Goal: Check status: Check status

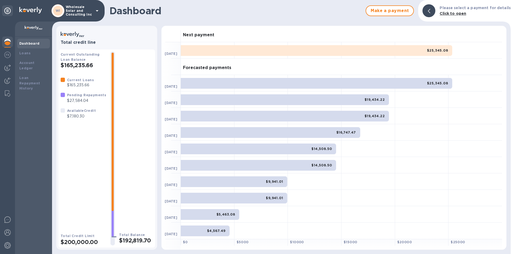
click at [30, 46] on div "Dashboard" at bounding box center [33, 43] width 28 height 5
click at [8, 42] on img at bounding box center [7, 42] width 6 height 6
click at [6, 66] on img at bounding box center [7, 67] width 6 height 6
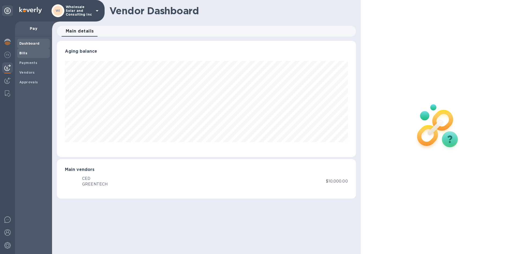
scroll to position [116, 299]
click at [34, 41] on span "Dashboard" at bounding box center [29, 43] width 20 height 5
click at [31, 49] on div "Bills" at bounding box center [33, 53] width 33 height 10
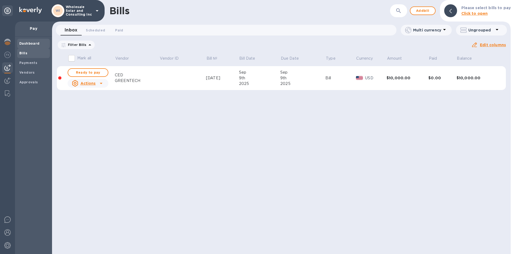
click at [38, 44] on span "Dashboard" at bounding box center [33, 43] width 28 height 5
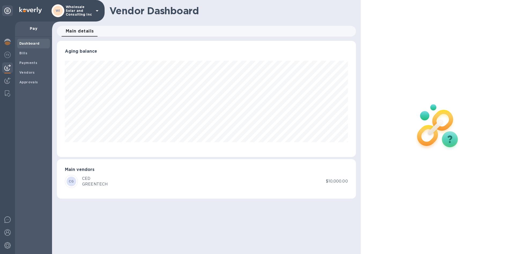
scroll to position [116, 299]
click at [37, 43] on b "Dashboard" at bounding box center [29, 43] width 20 height 4
click at [29, 50] on div "Bills" at bounding box center [33, 53] width 33 height 10
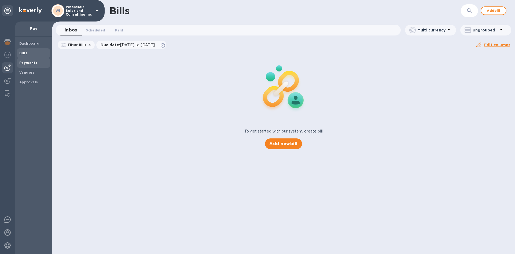
click at [29, 62] on b "Payments" at bounding box center [28, 63] width 18 height 4
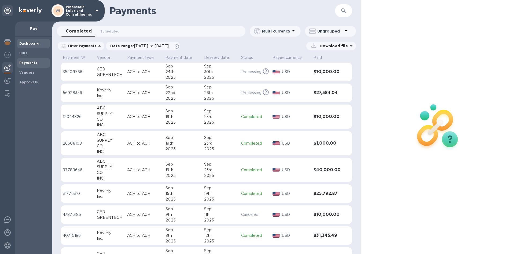
click at [35, 45] on b "Dashboard" at bounding box center [29, 43] width 20 height 4
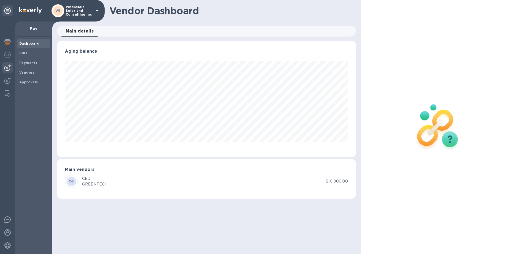
scroll to position [116, 299]
click at [6, 43] on img at bounding box center [7, 42] width 6 height 6
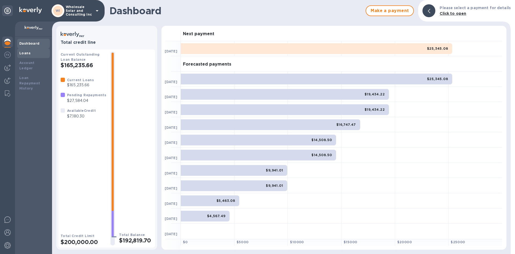
click at [28, 55] on b "Loans" at bounding box center [24, 53] width 11 height 4
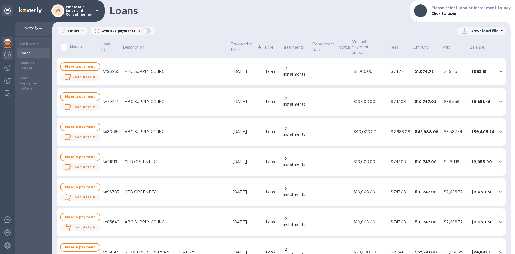
click at [9, 55] on img at bounding box center [7, 55] width 6 height 6
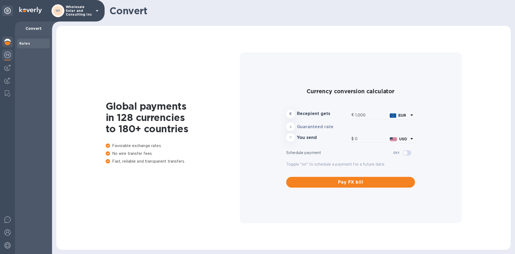
click at [5, 45] on div at bounding box center [7, 43] width 11 height 12
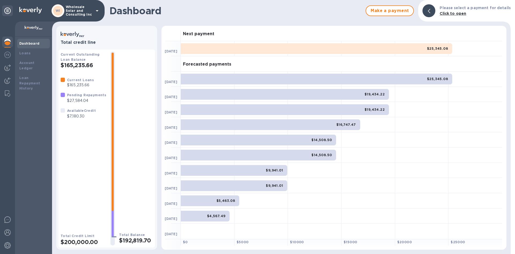
click at [23, 45] on b "Dashboard" at bounding box center [29, 43] width 20 height 4
click at [32, 42] on b "Dashboard" at bounding box center [29, 43] width 20 height 4
click at [31, 53] on div "Loans" at bounding box center [33, 52] width 28 height 5
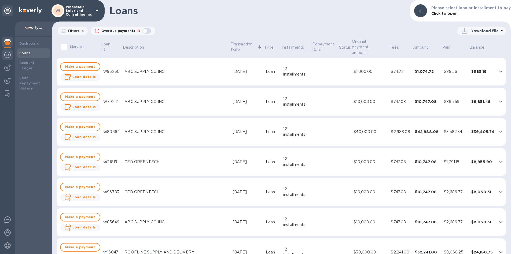
click at [6, 55] on img at bounding box center [7, 55] width 6 height 6
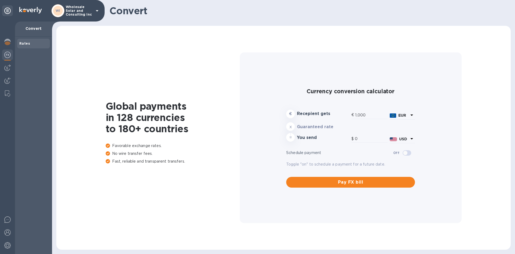
type input "1,180.49"
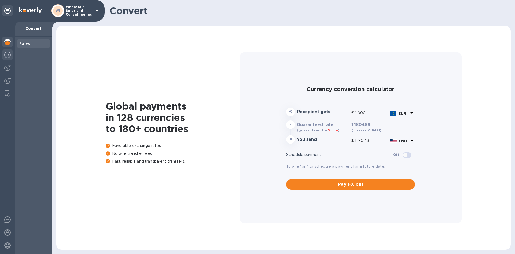
click at [12, 44] on div at bounding box center [7, 43] width 11 height 12
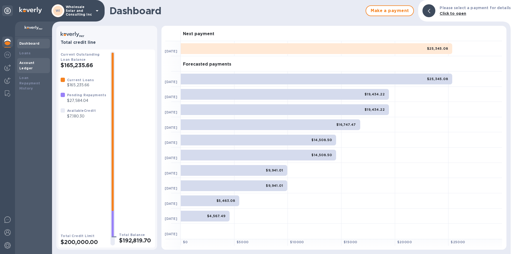
click at [26, 63] on b "Account Ledger" at bounding box center [26, 65] width 15 height 9
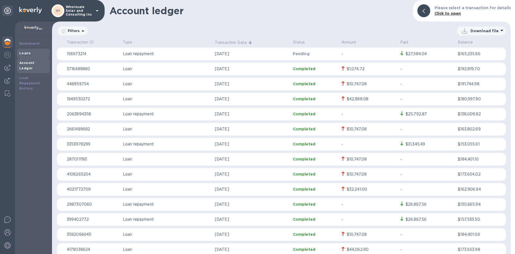
click at [24, 53] on b "Loans" at bounding box center [24, 53] width 11 height 4
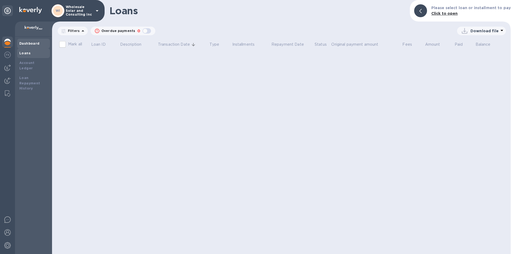
click at [30, 44] on b "Dashboard" at bounding box center [29, 43] width 20 height 4
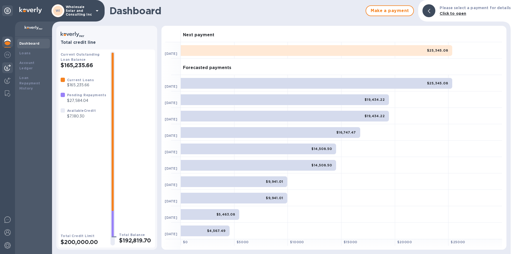
click at [9, 66] on img at bounding box center [7, 67] width 6 height 6
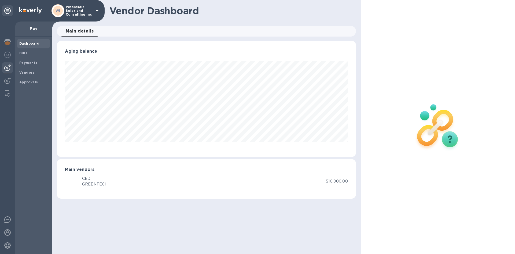
scroll to position [116, 299]
click at [28, 54] on span "Bills" at bounding box center [33, 52] width 28 height 5
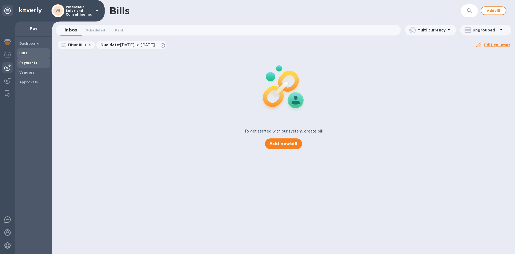
click at [30, 63] on b "Payments" at bounding box center [28, 63] width 18 height 4
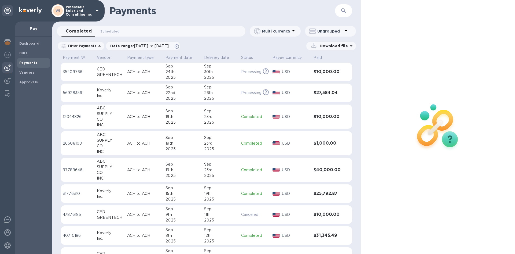
click at [93, 73] on td "35409766" at bounding box center [78, 72] width 34 height 19
